Goal: Task Accomplishment & Management: Use online tool/utility

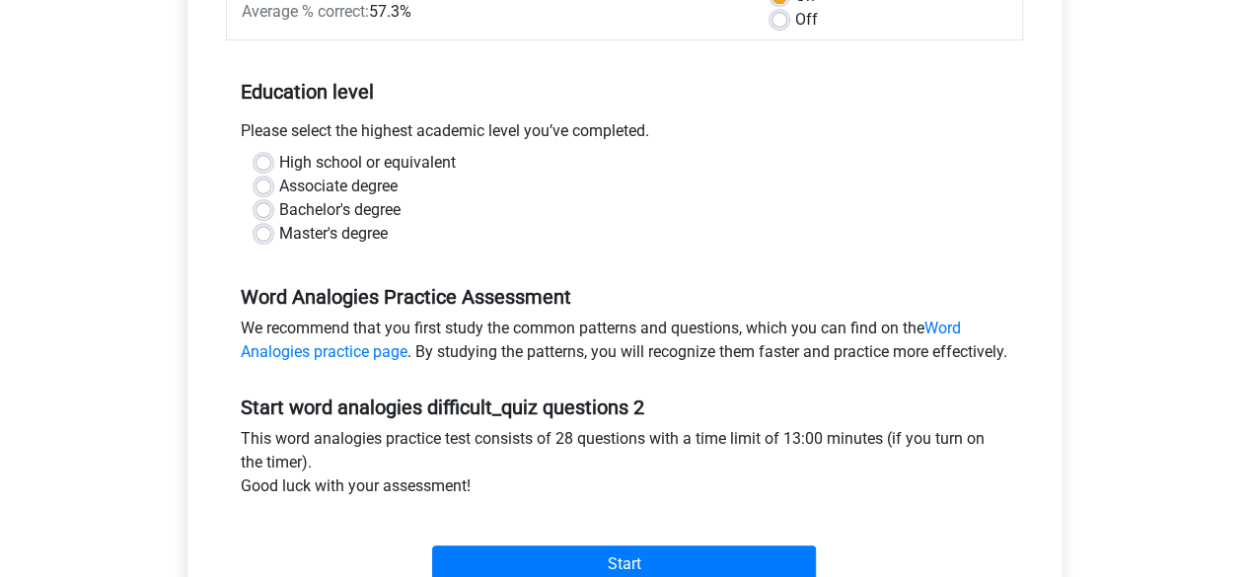
scroll to position [343, 0]
click at [279, 232] on label "Master's degree" at bounding box center [333, 235] width 108 height 24
click at [257, 232] on input "Master's degree" at bounding box center [263, 233] width 16 height 20
radio input "true"
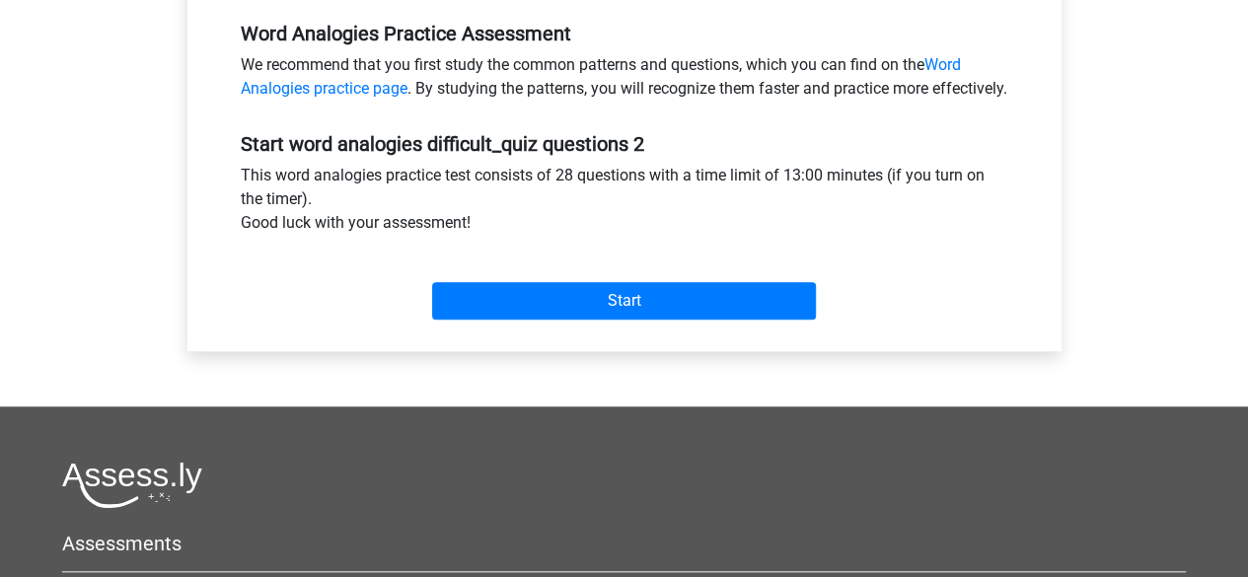
scroll to position [635, 0]
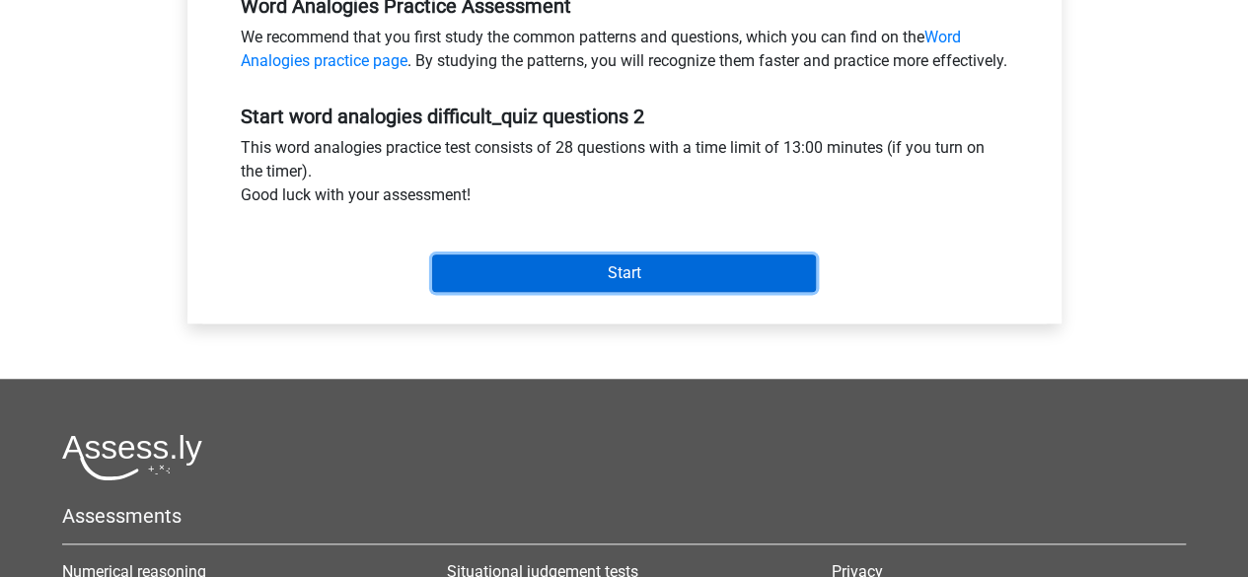
click at [563, 291] on input "Start" at bounding box center [624, 272] width 384 height 37
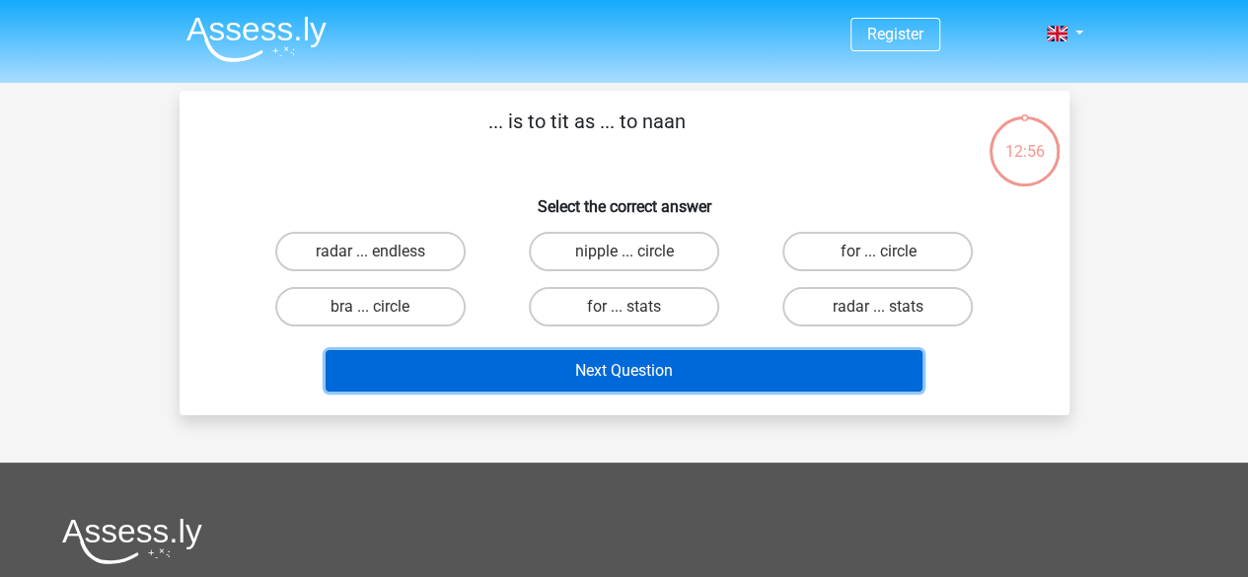
click at [689, 363] on button "Next Question" at bounding box center [623, 370] width 597 height 41
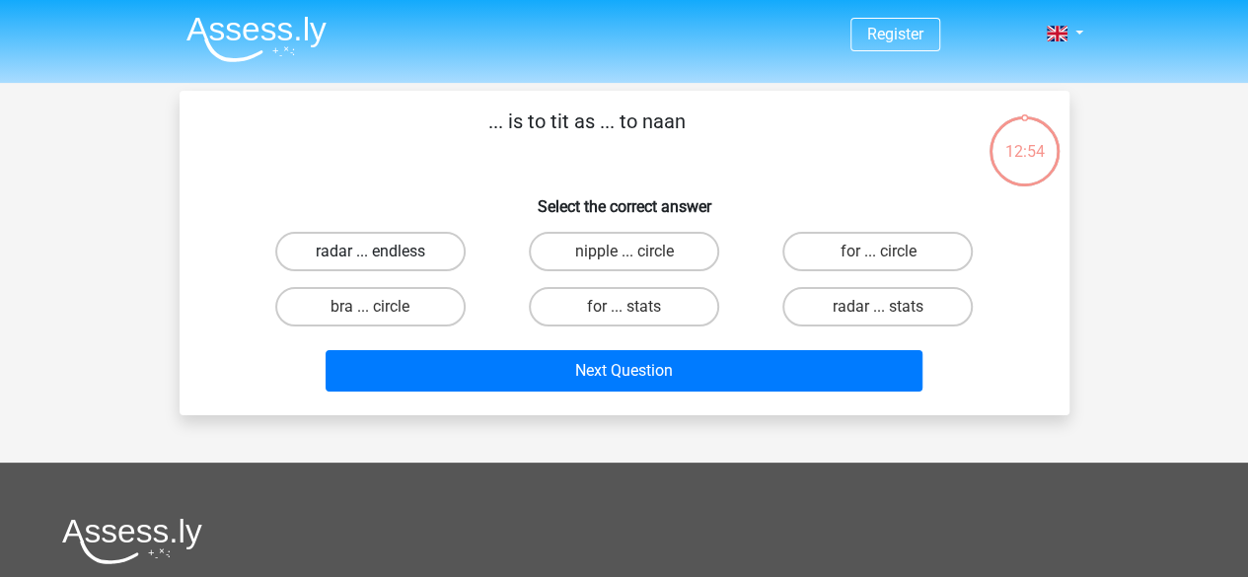
click at [411, 244] on label "radar ... endless" at bounding box center [370, 251] width 190 height 39
click at [383, 251] on input "radar ... endless" at bounding box center [376, 257] width 13 height 13
radio input "true"
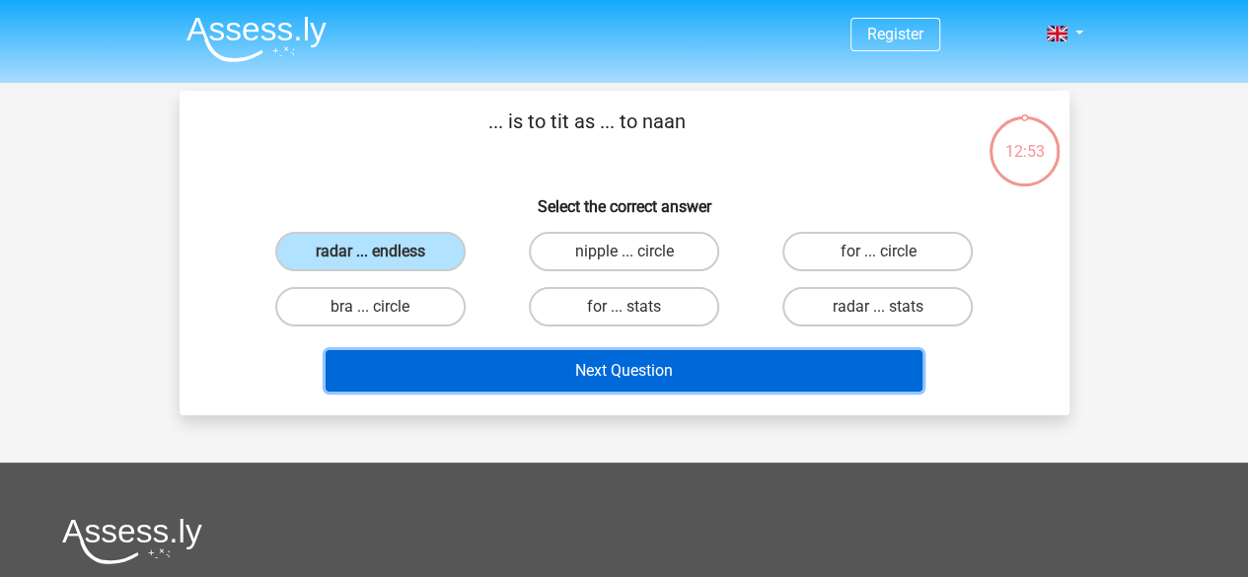
click at [597, 378] on button "Next Question" at bounding box center [623, 370] width 597 height 41
